Goal: Use online tool/utility: Utilize a website feature to perform a specific function

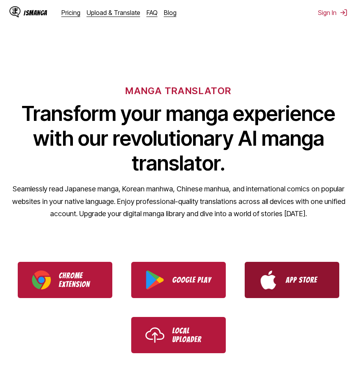
scroll to position [158, 0]
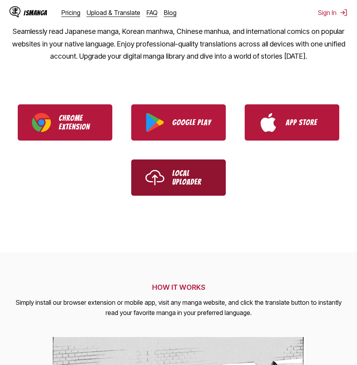
drag, startPoint x: 178, startPoint y: 179, endPoint x: 184, endPoint y: 180, distance: 5.9
click at [178, 179] on p "Local Uploader" at bounding box center [191, 177] width 39 height 17
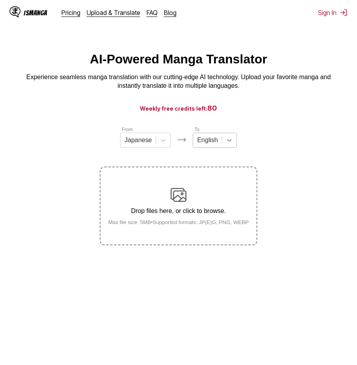
click at [227, 142] on icon at bounding box center [229, 140] width 5 height 3
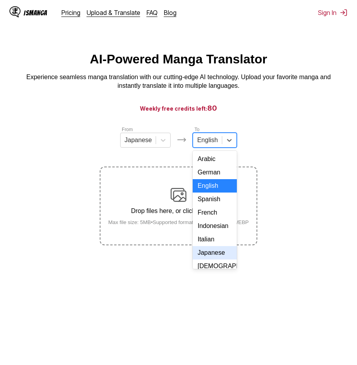
scroll to position [39, 0]
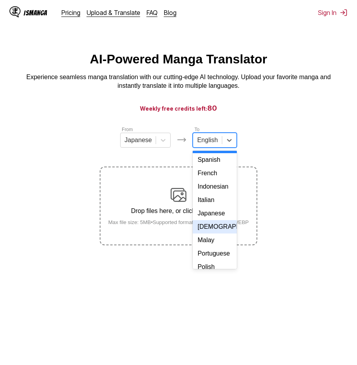
click at [218, 234] on div "[DEMOGRAPHIC_DATA]" at bounding box center [215, 226] width 44 height 13
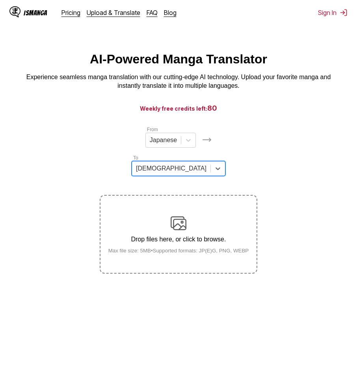
click at [286, 156] on section "From Japanese To option Korean, selected. Korean Drop files here, or click to b…" at bounding box center [178, 200] width 344 height 148
click at [342, 13] on img at bounding box center [344, 13] width 8 height 8
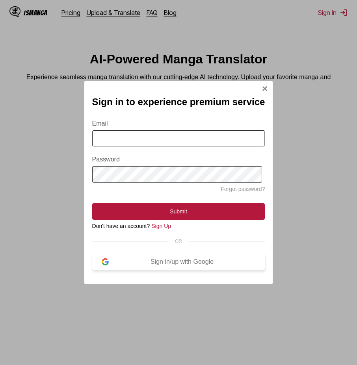
click at [157, 266] on div "Sign in/up with Google" at bounding box center [182, 261] width 147 height 7
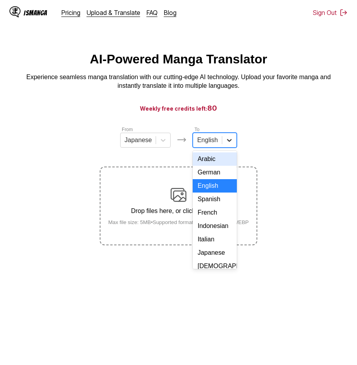
click at [228, 144] on icon at bounding box center [229, 140] width 8 height 8
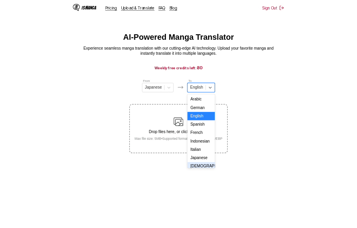
scroll to position [79, 0]
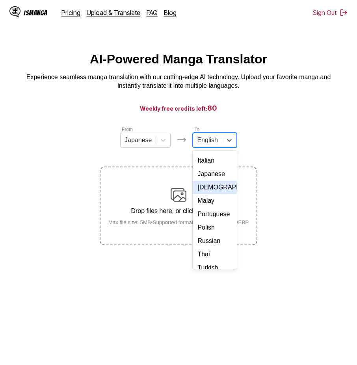
click at [214, 194] on div "[DEMOGRAPHIC_DATA]" at bounding box center [215, 187] width 44 height 13
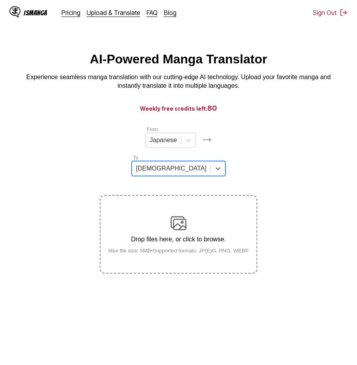
click at [303, 160] on section "From Japanese To option Korean, selected. Korean Drop files here, or click to b…" at bounding box center [178, 200] width 344 height 148
